Goal: Information Seeking & Learning: Learn about a topic

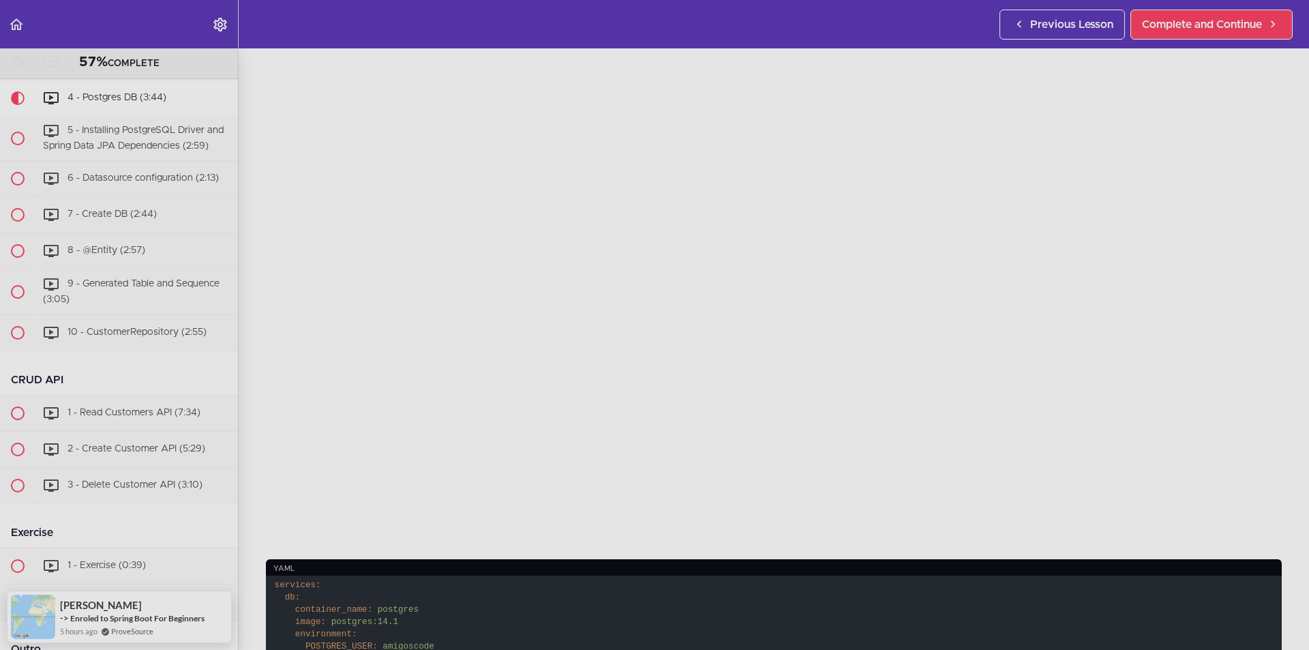
scroll to position [136, 0]
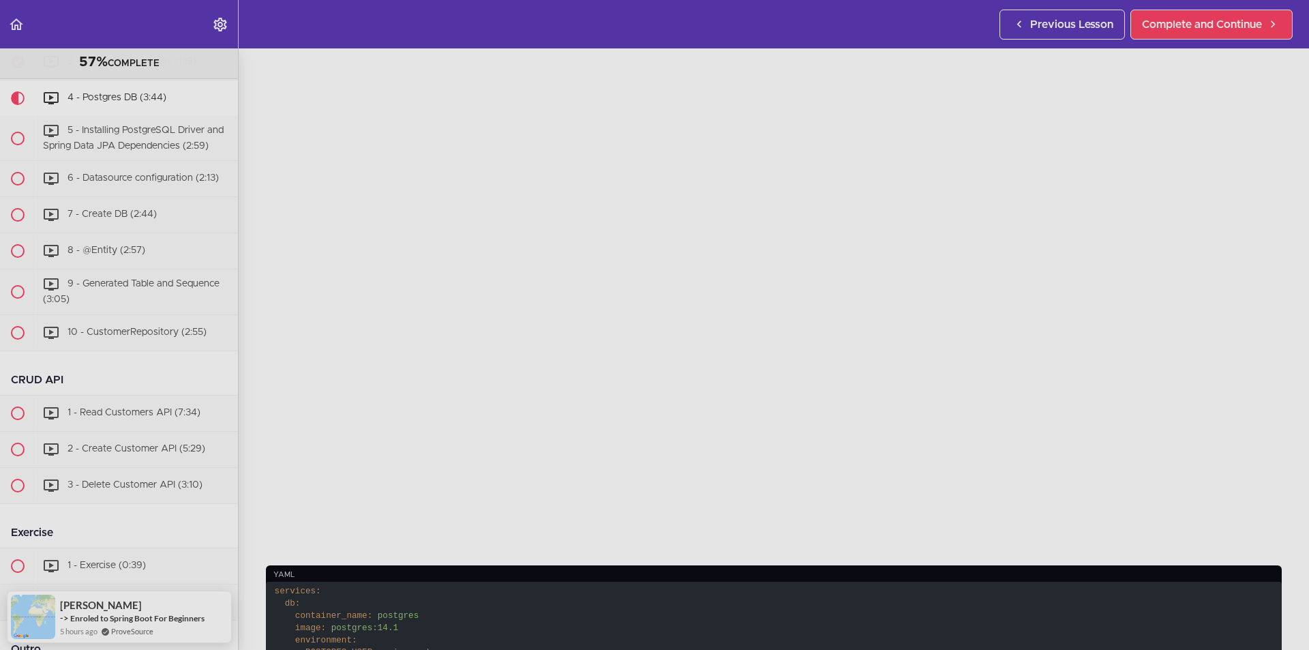
click at [593, 3] on header "Autoplay Autocomplete Previous Lesson Complete and Continue" at bounding box center [654, 24] width 1309 height 48
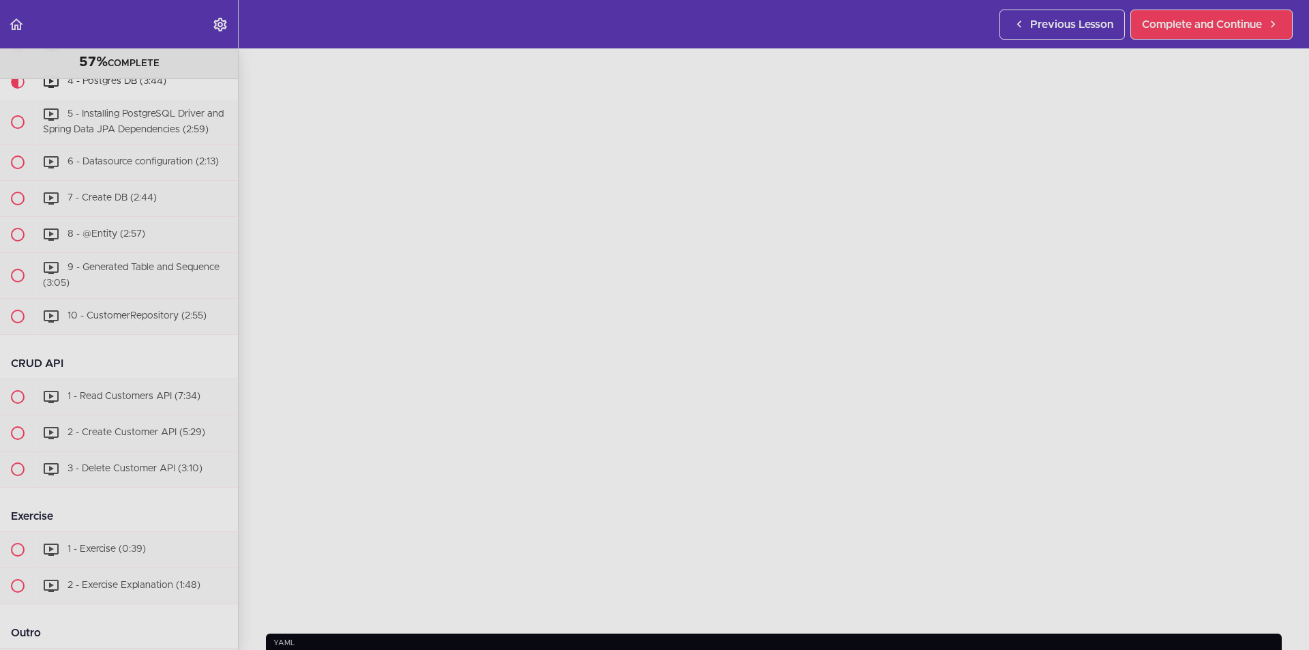
scroll to position [477, 0]
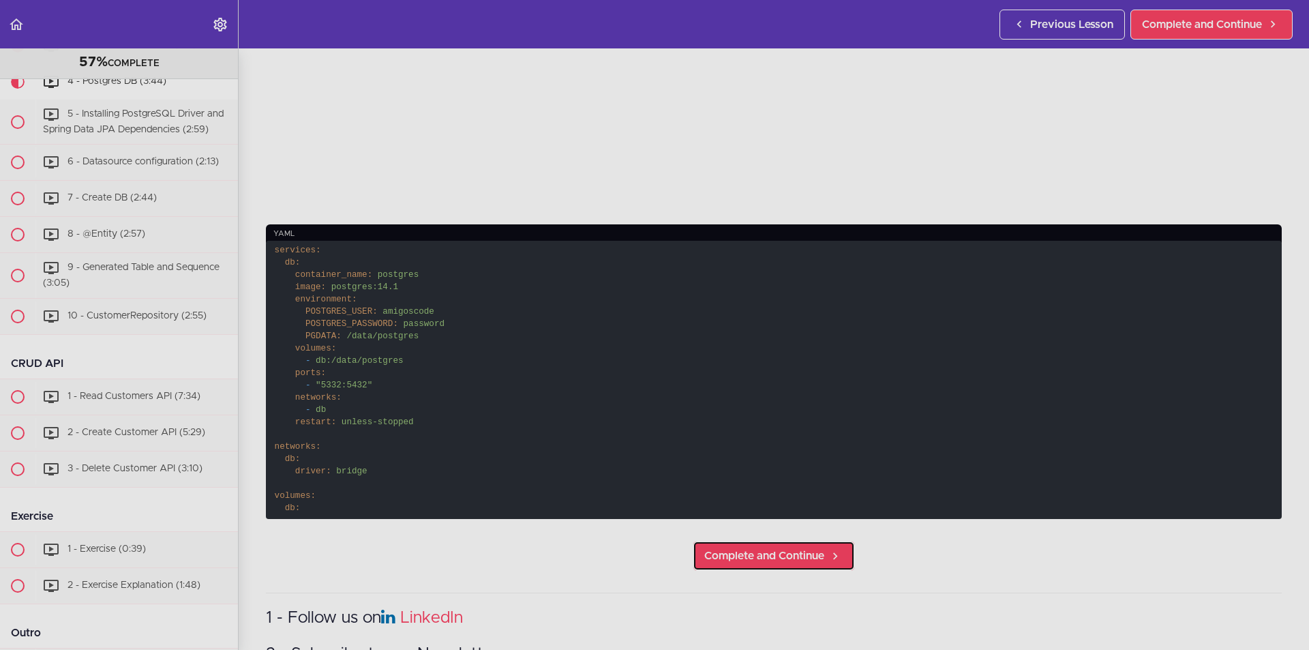
click at [794, 548] on span "Complete and Continue" at bounding box center [764, 556] width 120 height 16
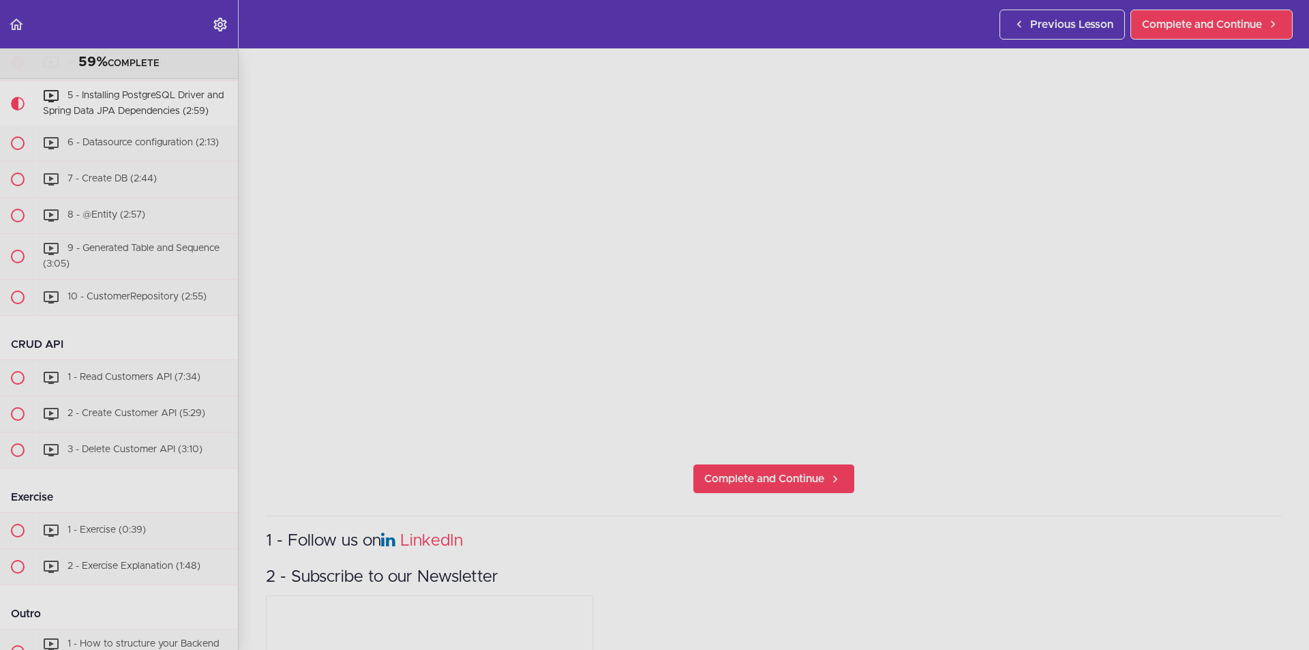
scroll to position [273, 0]
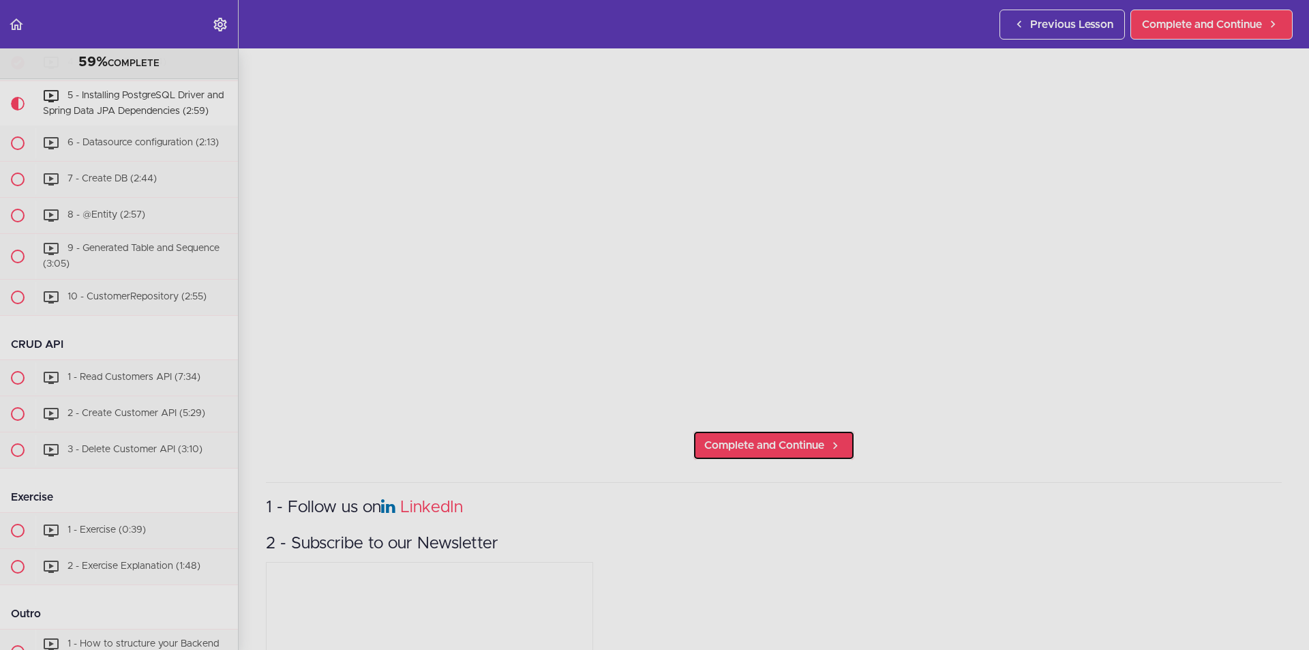
click at [797, 430] on link "Complete and Continue" at bounding box center [774, 445] width 162 height 30
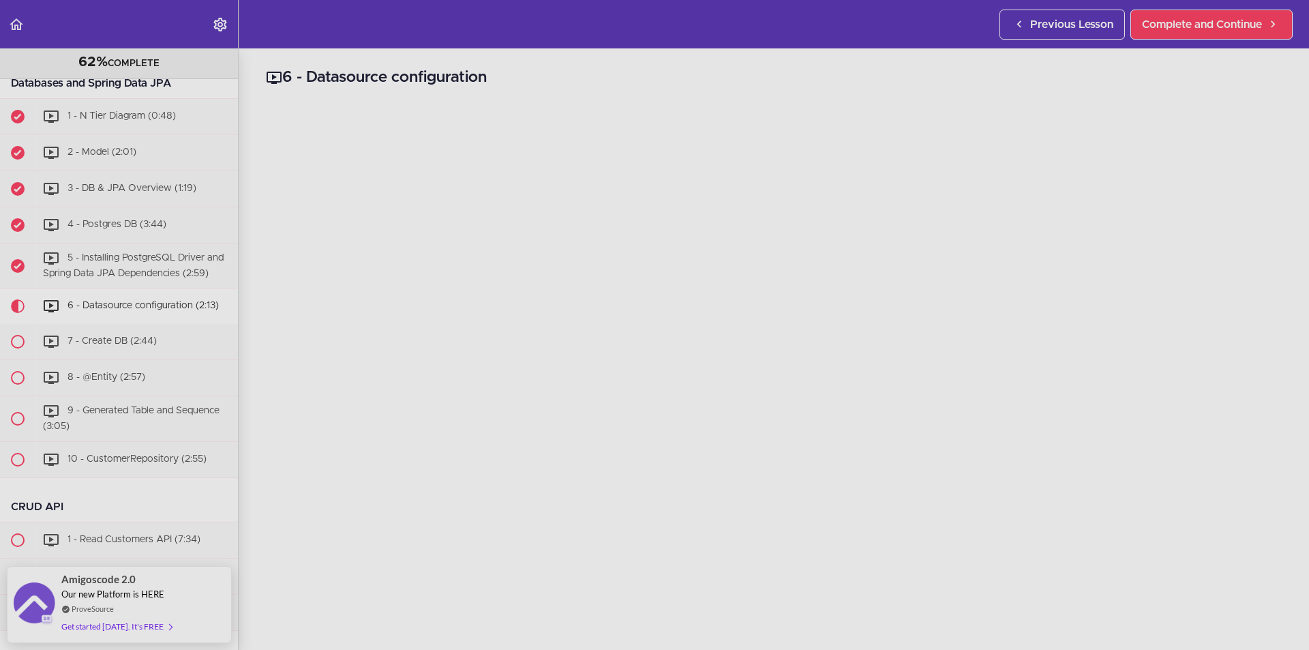
scroll to position [747, 0]
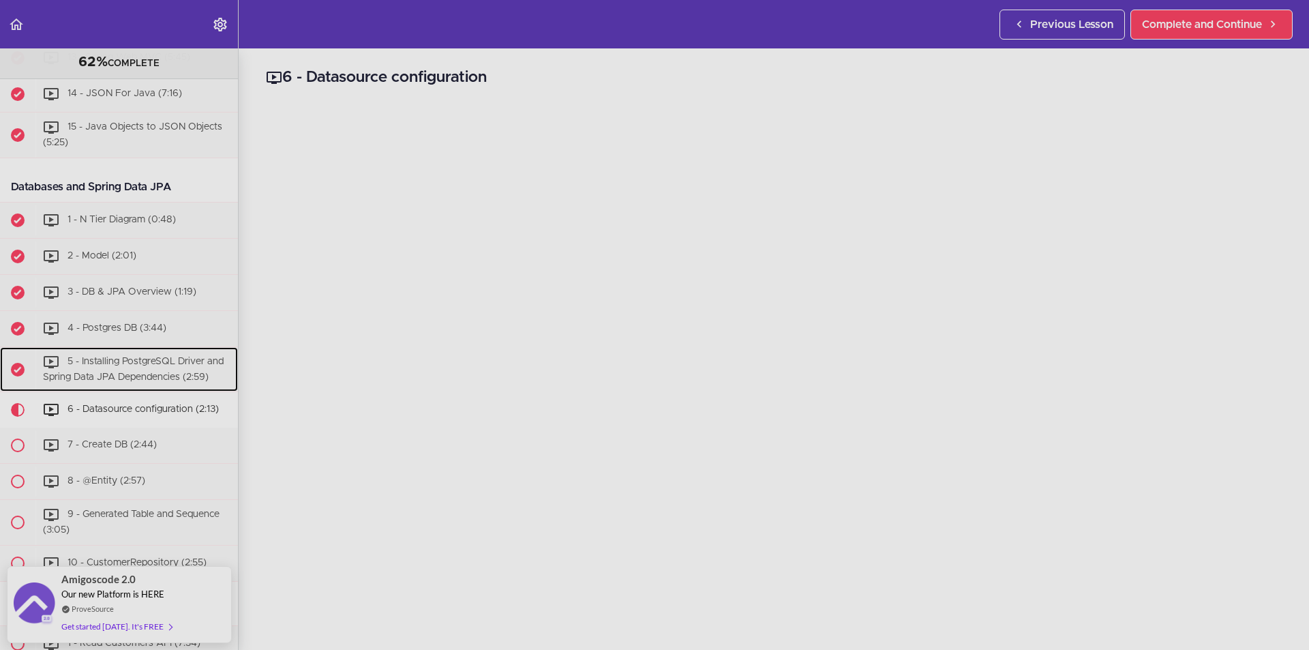
click at [152, 392] on div "5 - Installing PostgreSQL Driver and Spring Data JPA Dependencies (2:59)" at bounding box center [136, 369] width 203 height 45
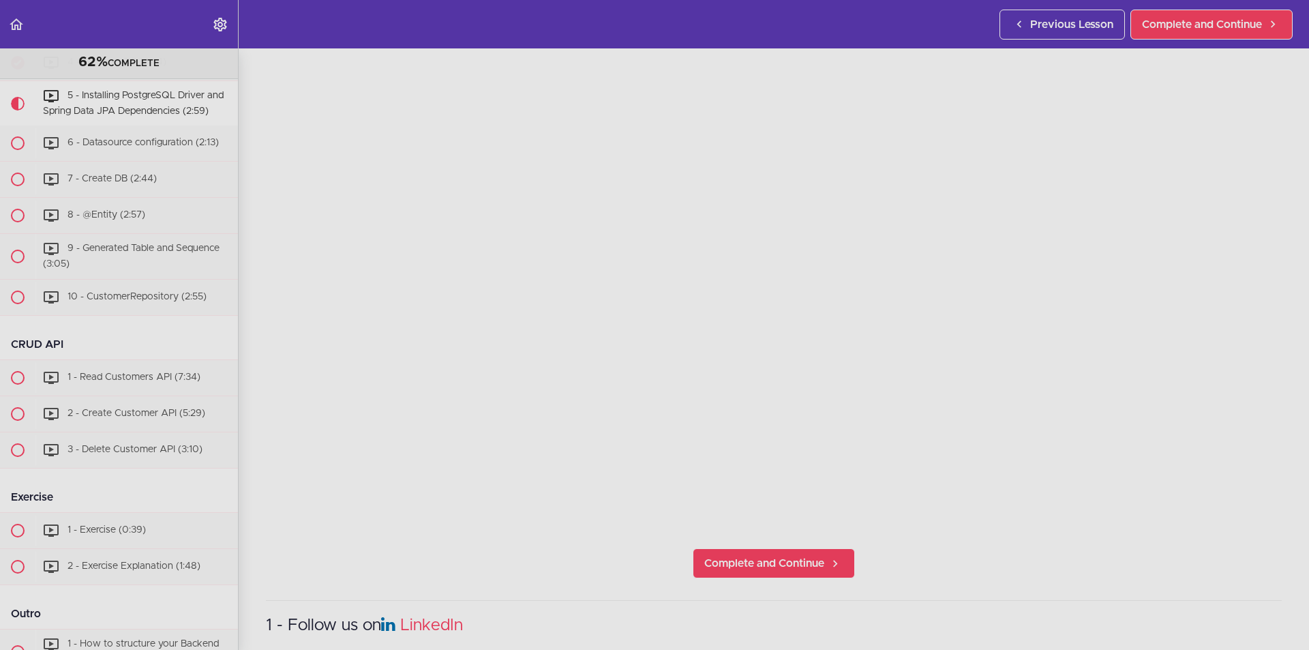
scroll to position [205, 0]
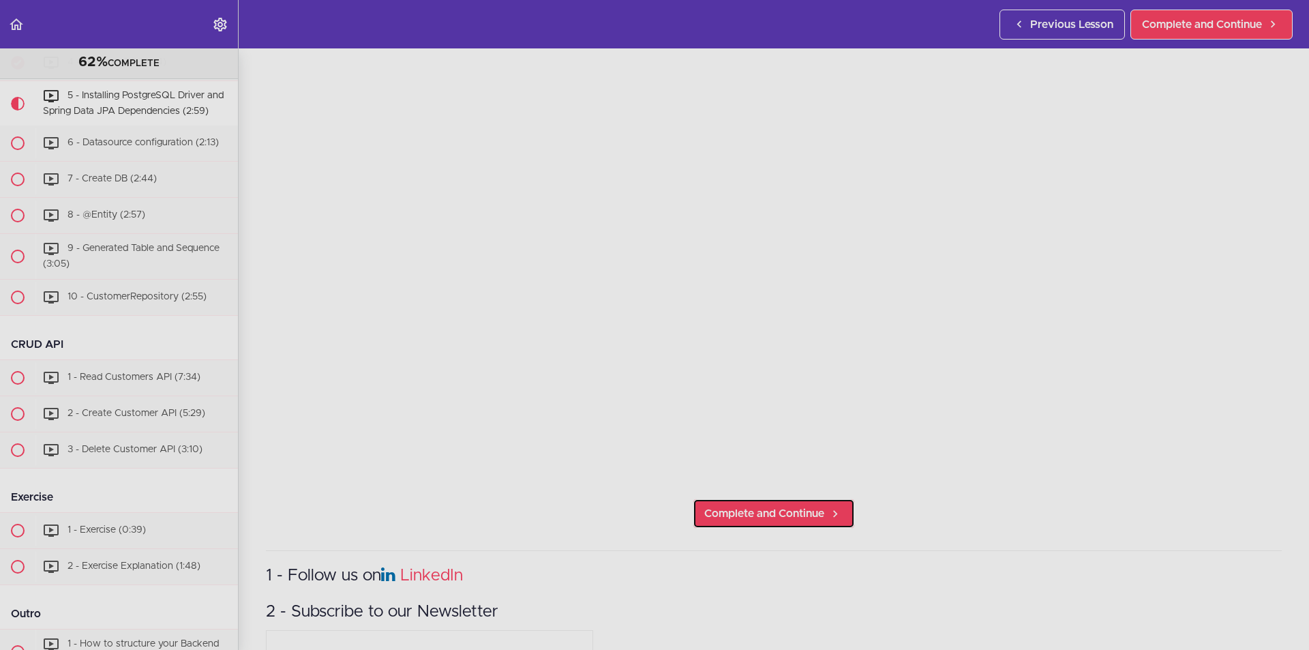
click at [798, 508] on span "Complete and Continue" at bounding box center [764, 513] width 120 height 16
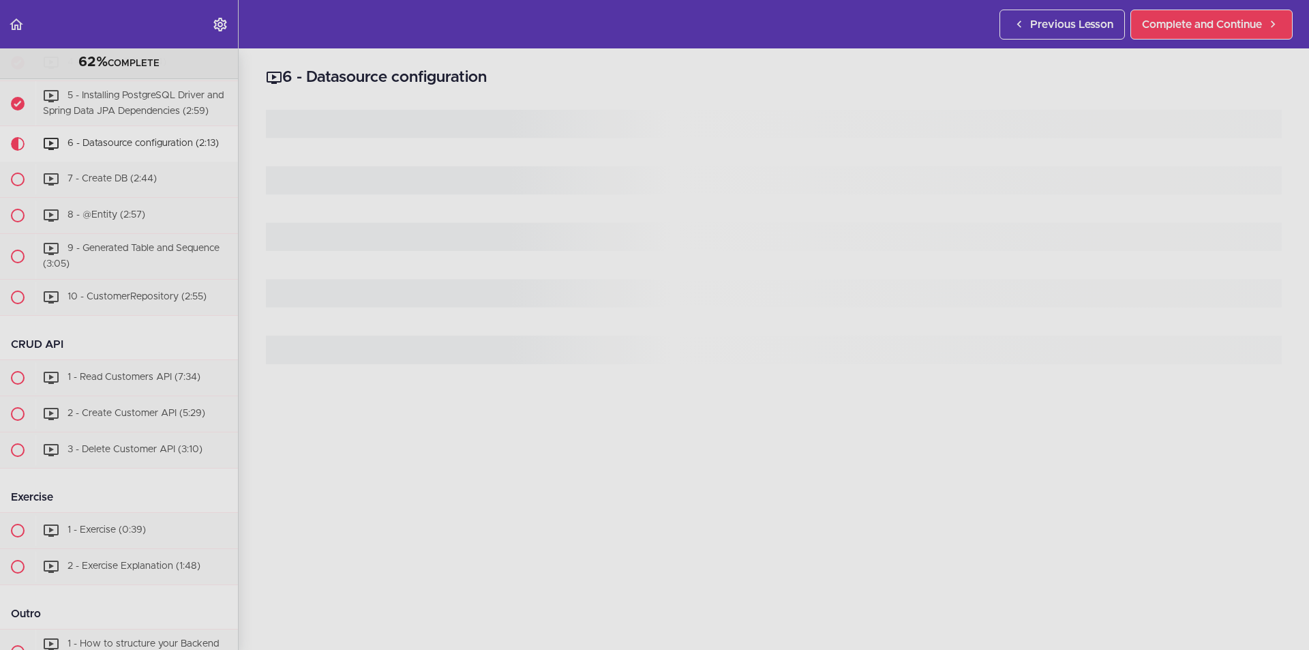
scroll to position [1073, 0]
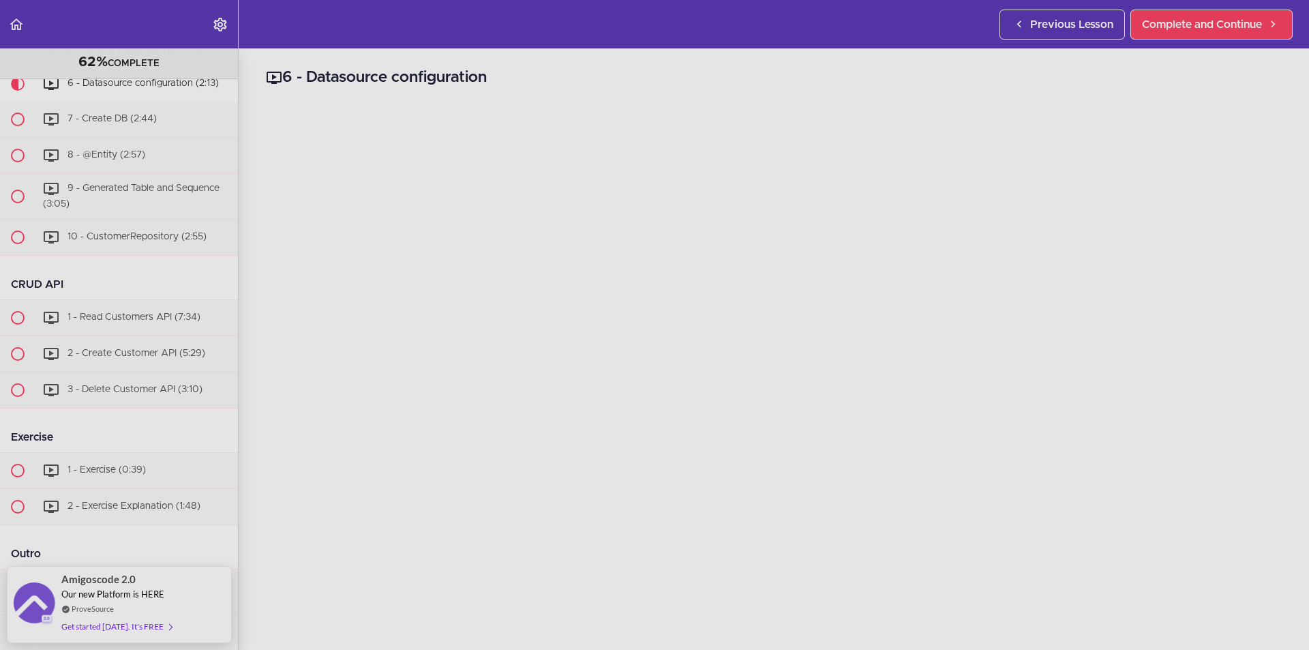
scroll to position [936, 0]
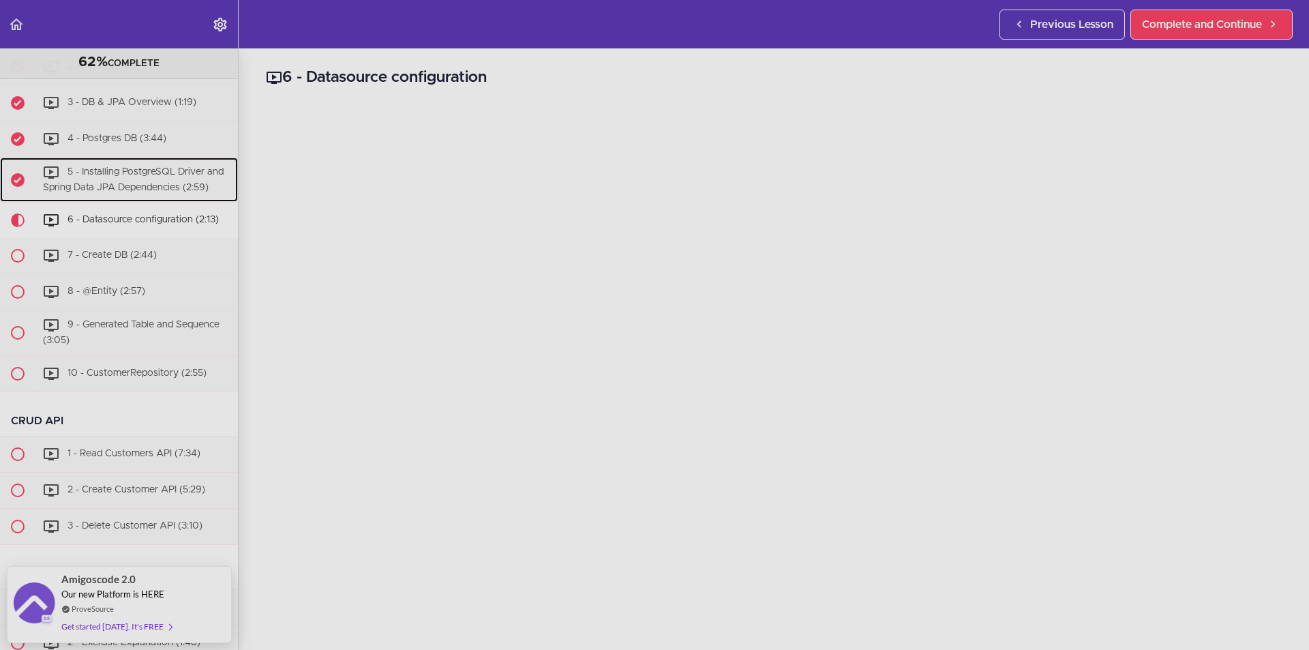
click at [122, 203] on div "5 - Installing PostgreSQL Driver and Spring Data JPA Dependencies (2:59)" at bounding box center [136, 180] width 203 height 45
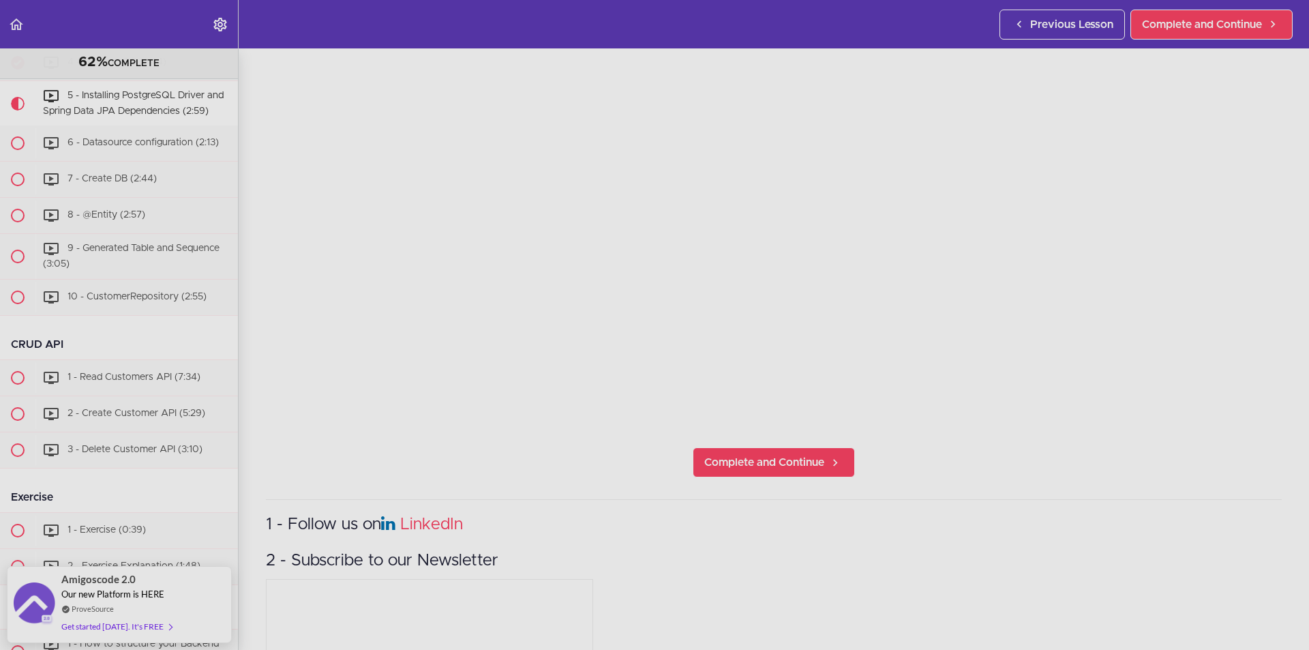
scroll to position [273, 0]
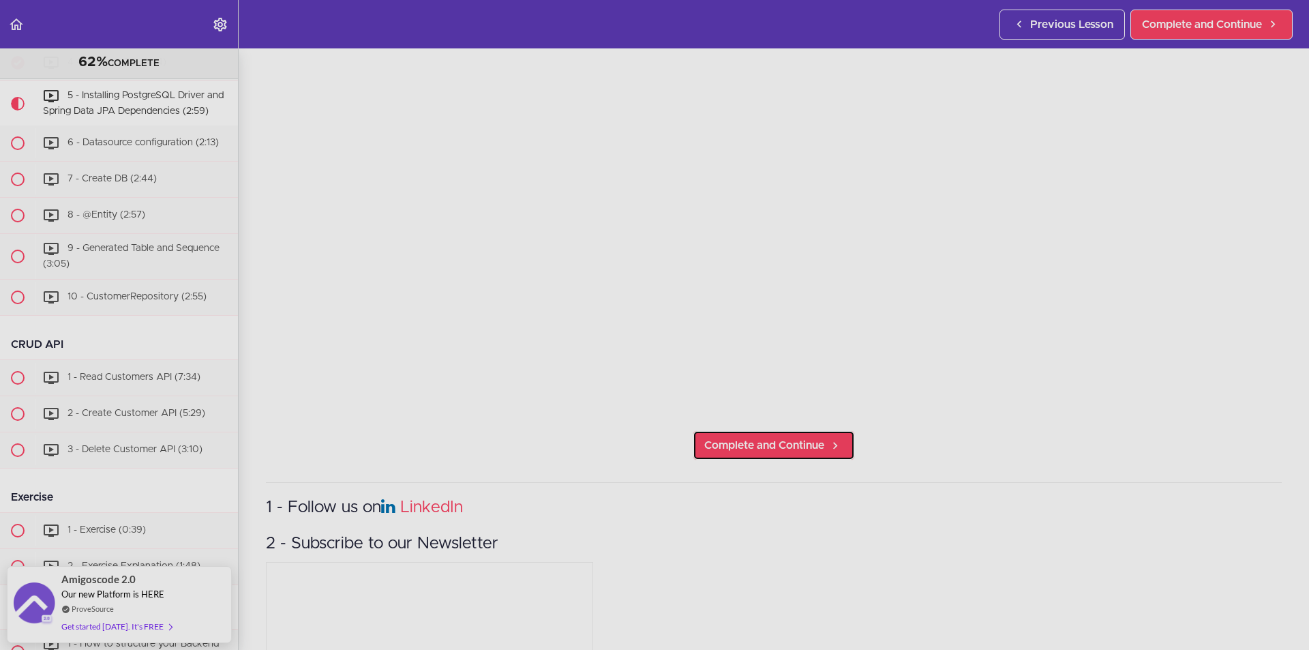
click at [730, 430] on link "Complete and Continue" at bounding box center [774, 445] width 162 height 30
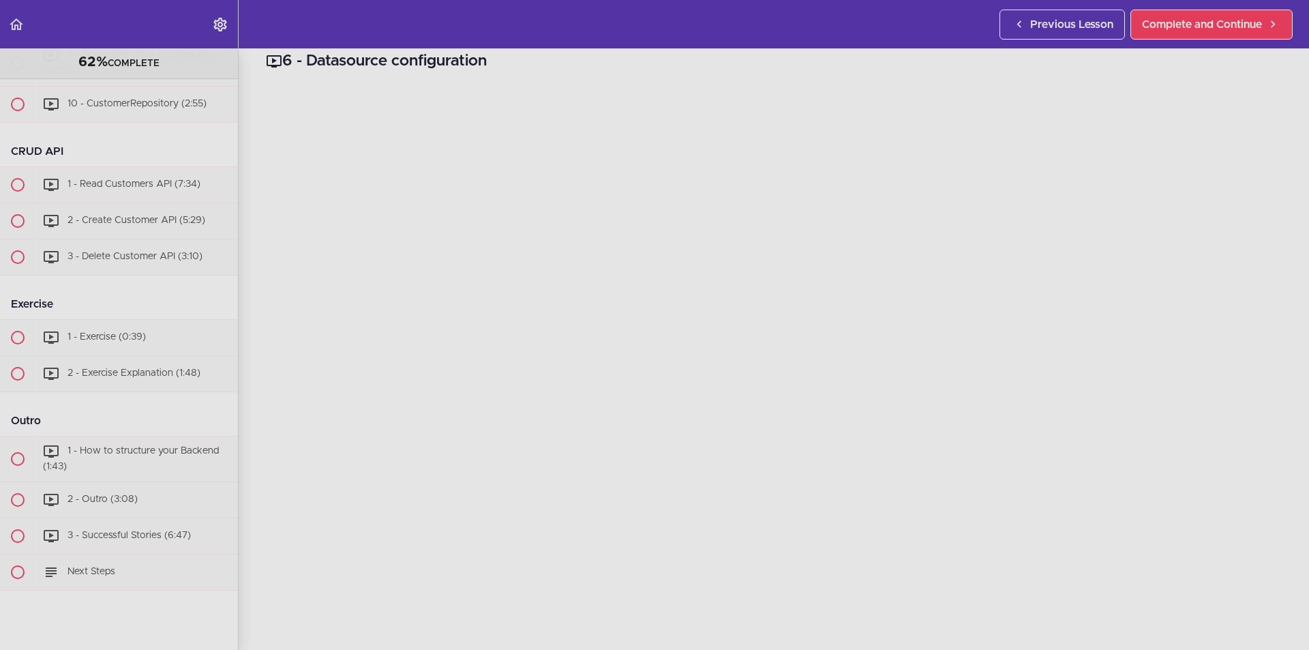
scroll to position [1292, 0]
